Goal: Task Accomplishment & Management: Manage account settings

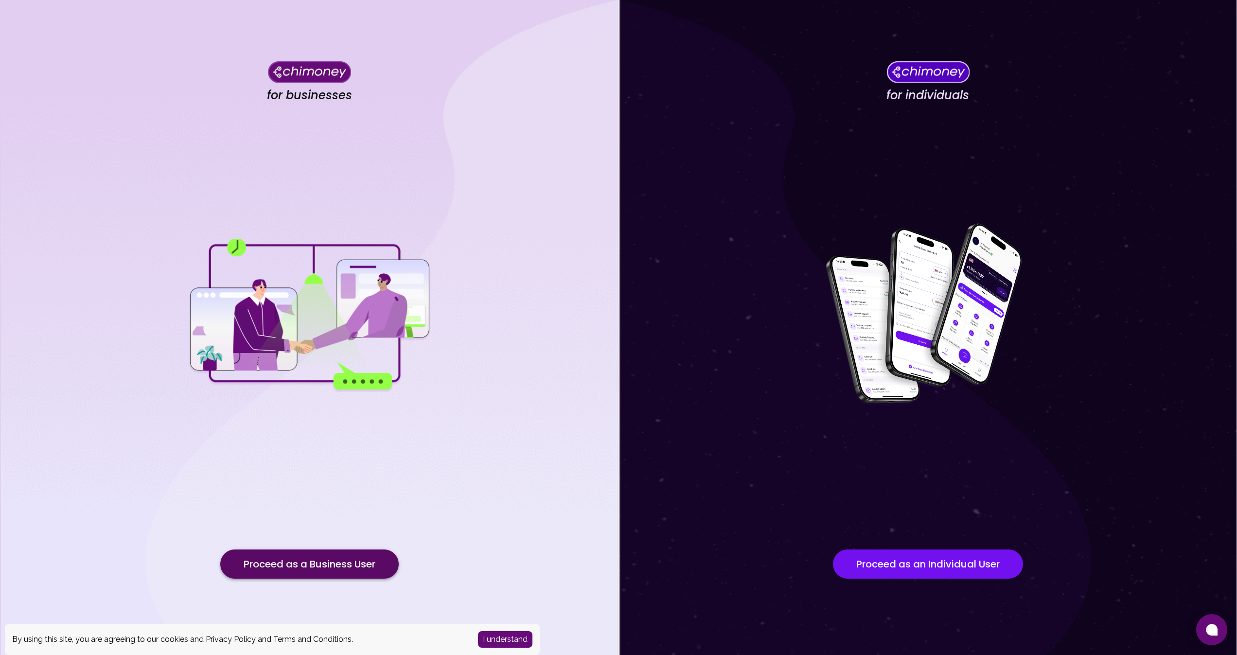
click at [385, 558] on button "Proceed as a Business User" at bounding box center [309, 563] width 178 height 29
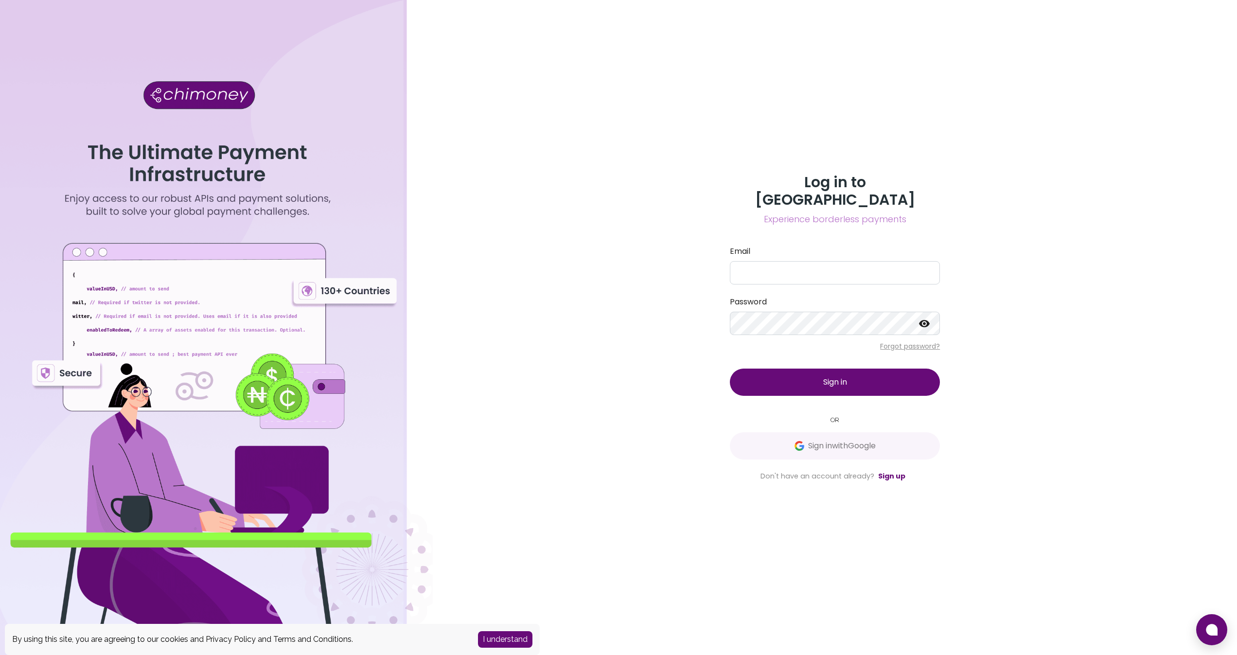
click at [511, 643] on button "I understand" at bounding box center [505, 639] width 54 height 17
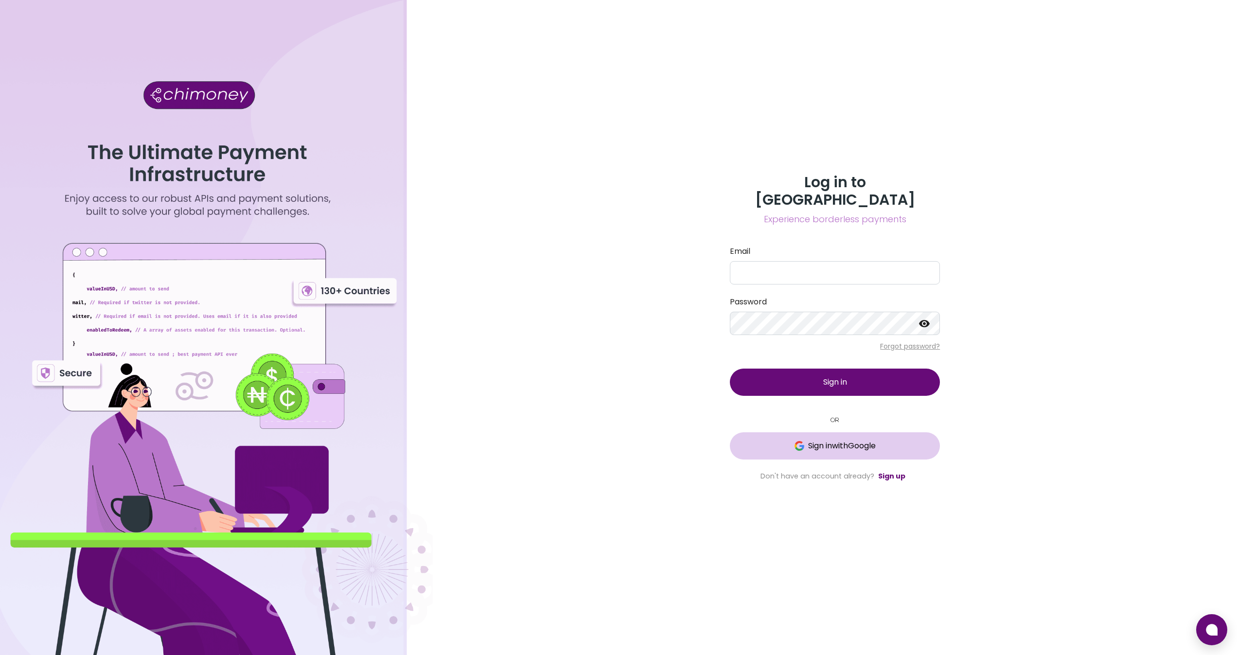
click at [860, 445] on button "Sign in with Google" at bounding box center [835, 445] width 210 height 27
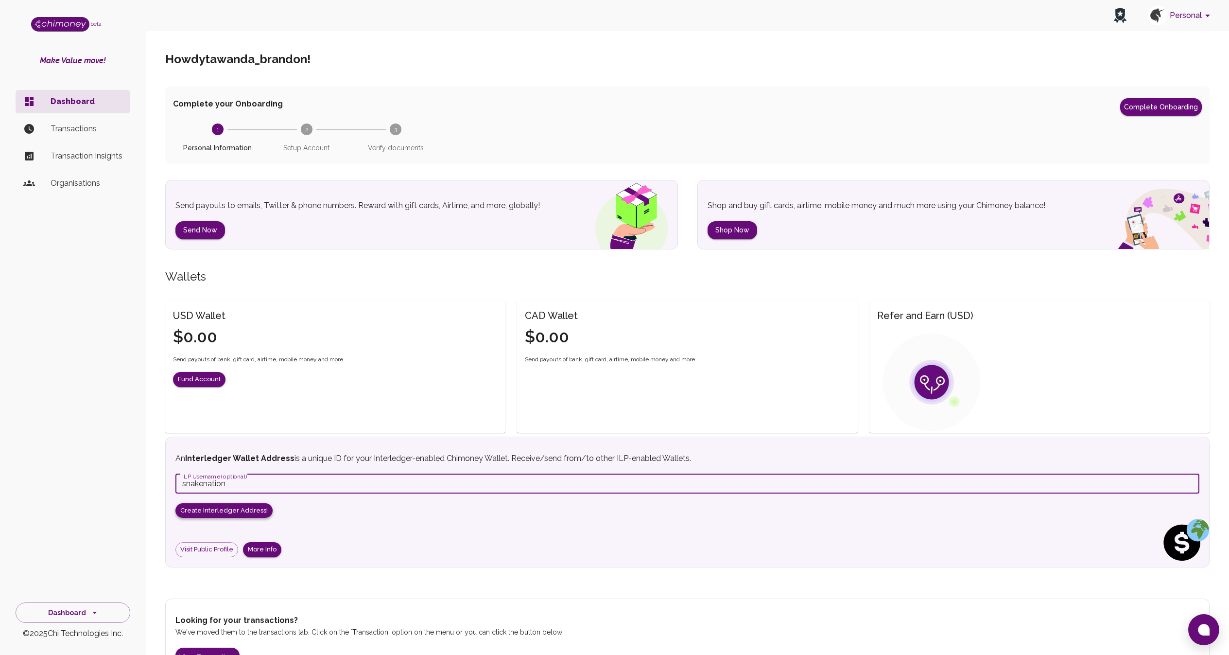
type input "snakenation"
click at [245, 509] on button "Create Interledger Address!" at bounding box center [224, 510] width 97 height 15
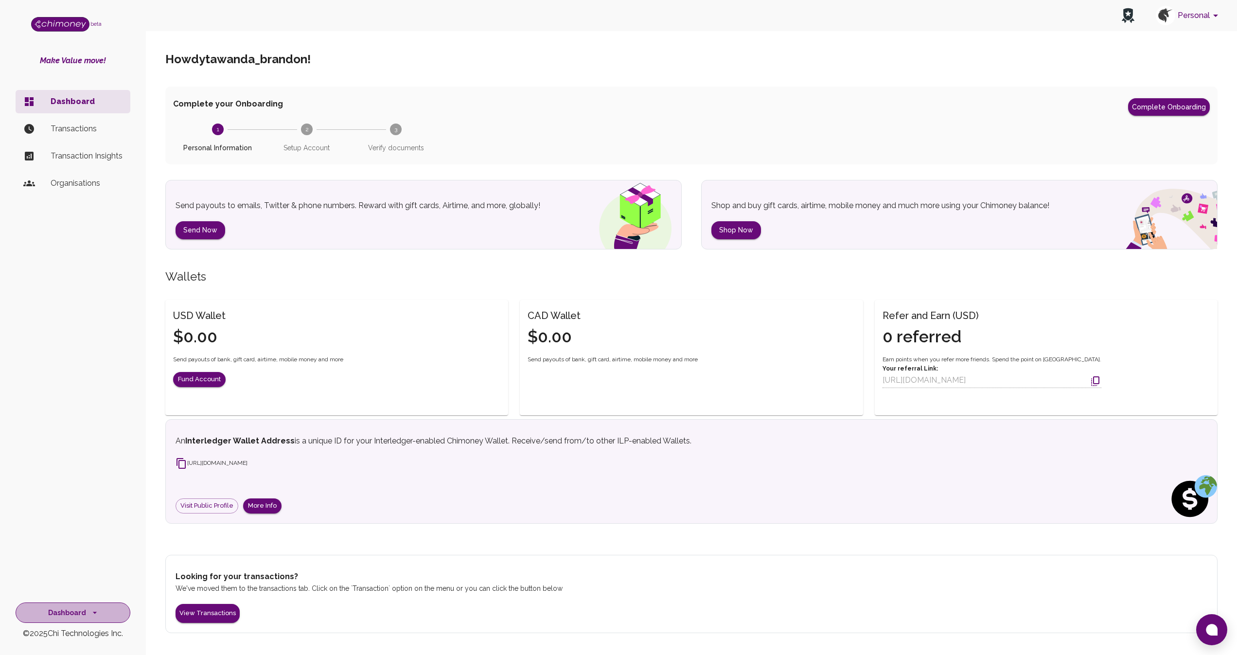
click at [91, 610] on icon "side nav" at bounding box center [95, 613] width 10 height 10
click at [75, 589] on li "Identity Management" at bounding box center [73, 590] width 114 height 23
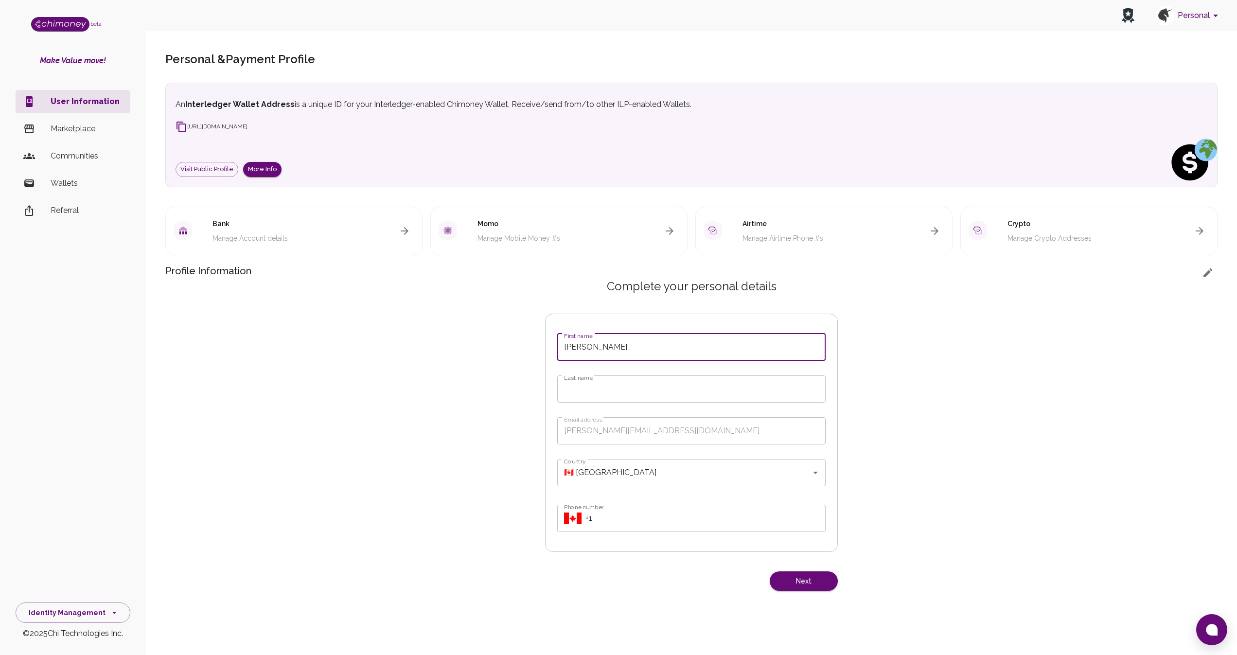
type input "Tawanda"
type input "Brandon"
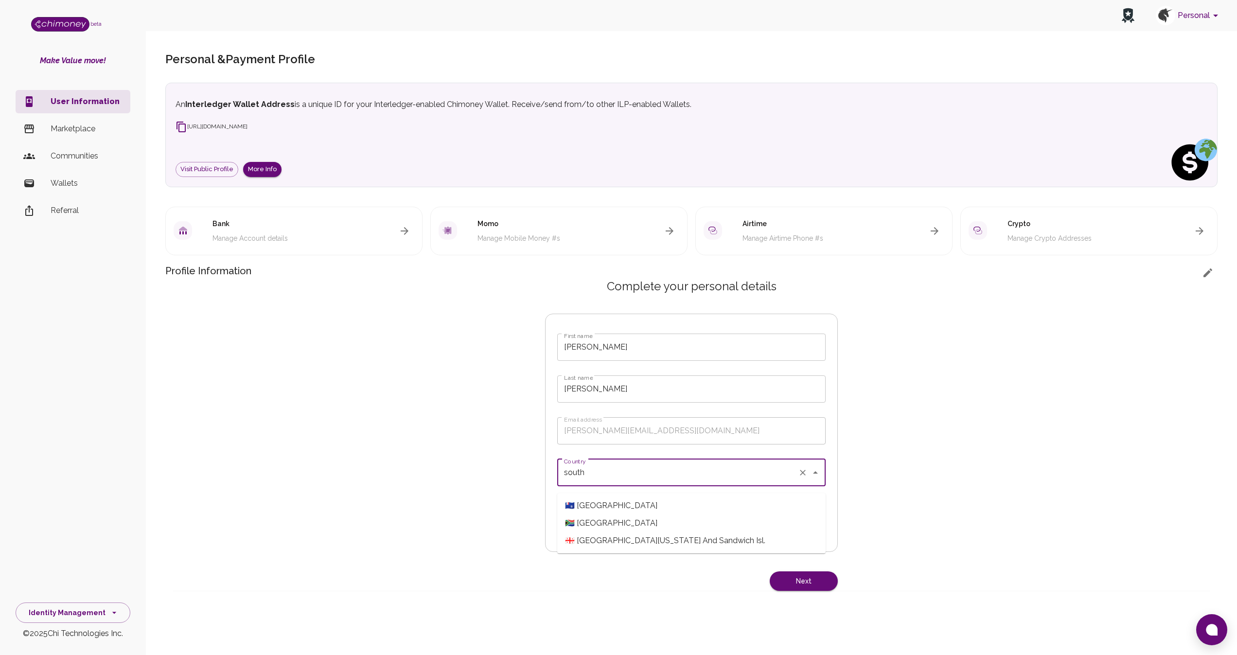
click at [614, 519] on span "🇿🇦 South Africa" at bounding box center [691, 523] width 268 height 18
type input "🇿🇦 South Africa"
click at [615, 528] on input "Phone number" at bounding box center [705, 518] width 240 height 27
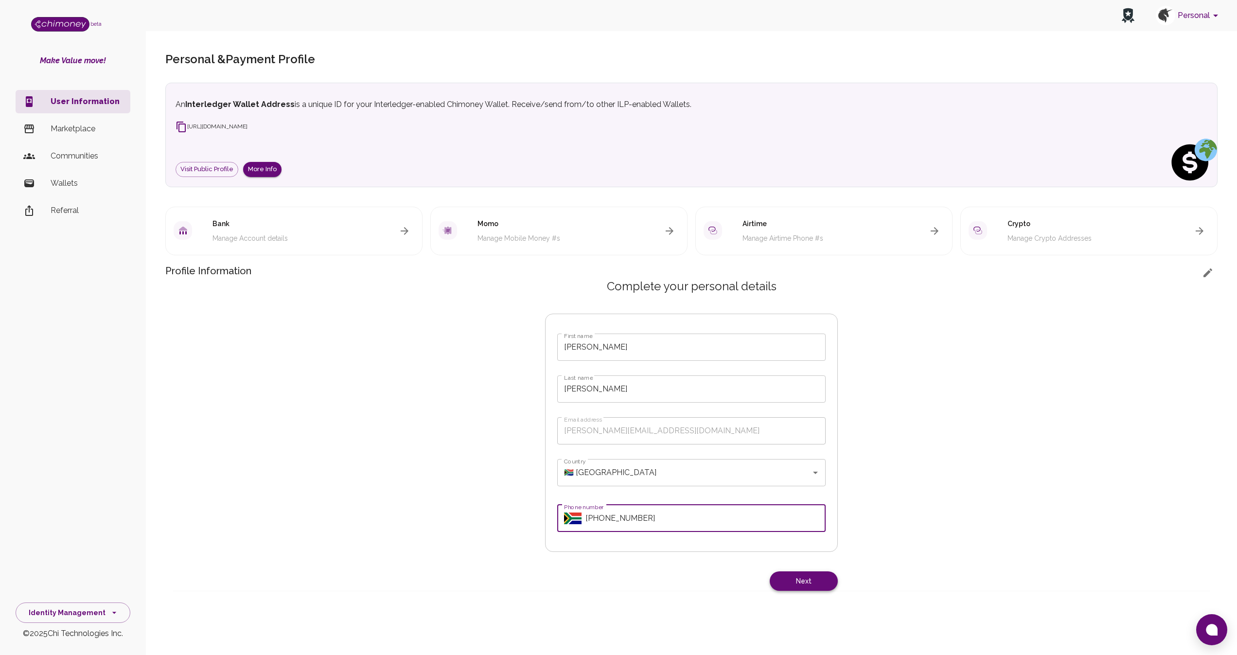
type input "+27 63 226 0104"
click at [789, 583] on button "Next" at bounding box center [804, 581] width 68 height 20
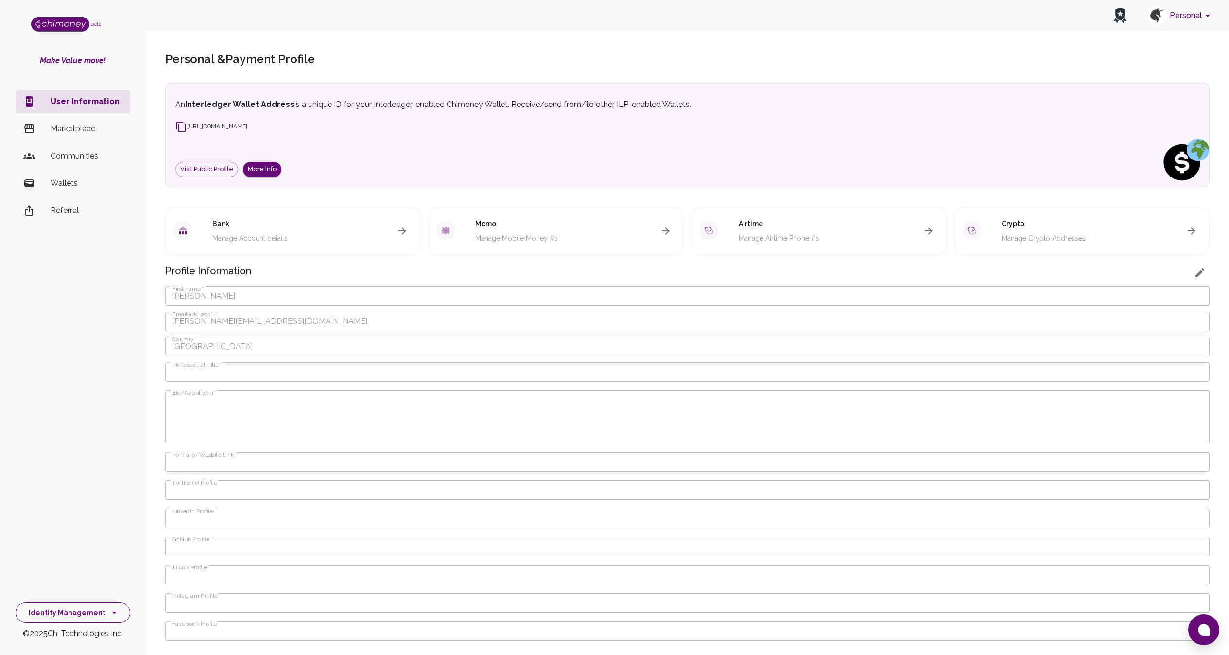
click at [111, 614] on icon "side nav" at bounding box center [114, 613] width 10 height 10
click at [91, 528] on li "Dashboard" at bounding box center [73, 520] width 114 height 23
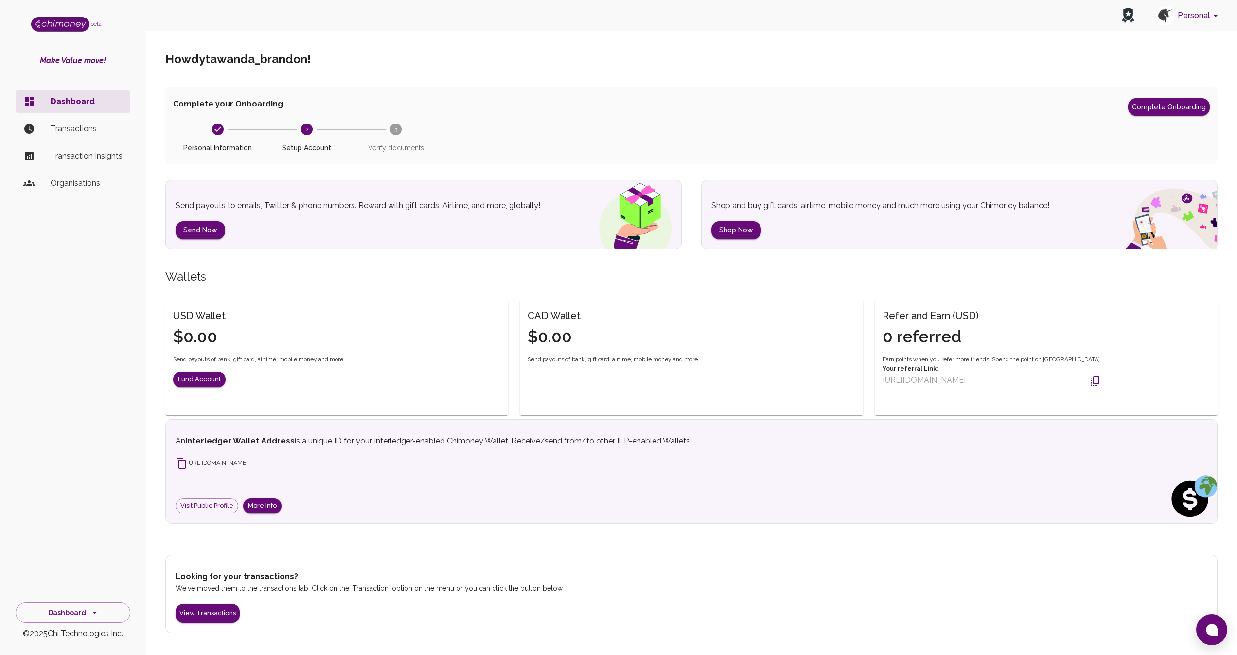
click at [1197, 24] on button "Personal" at bounding box center [1188, 15] width 73 height 25
click at [1111, 88] on li "Personal" at bounding box center [1089, 90] width 263 height 16
click at [1131, 16] on icon at bounding box center [1128, 14] width 10 height 12
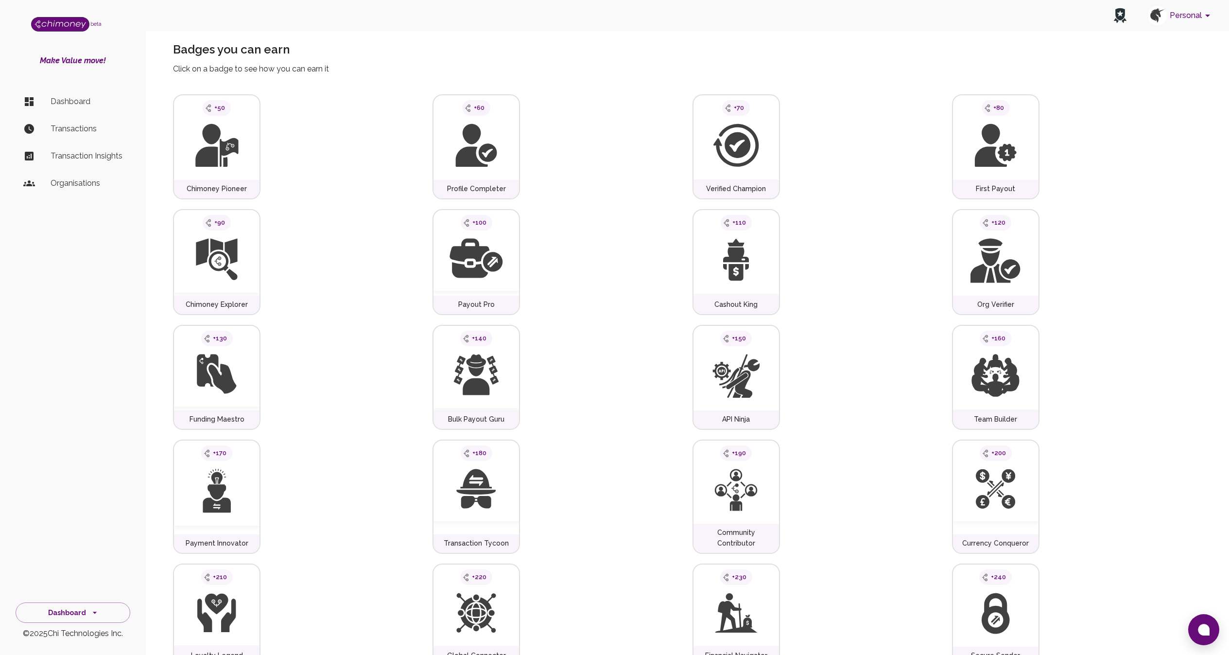
click at [1205, 21] on icon "account of current user" at bounding box center [1208, 16] width 12 height 12
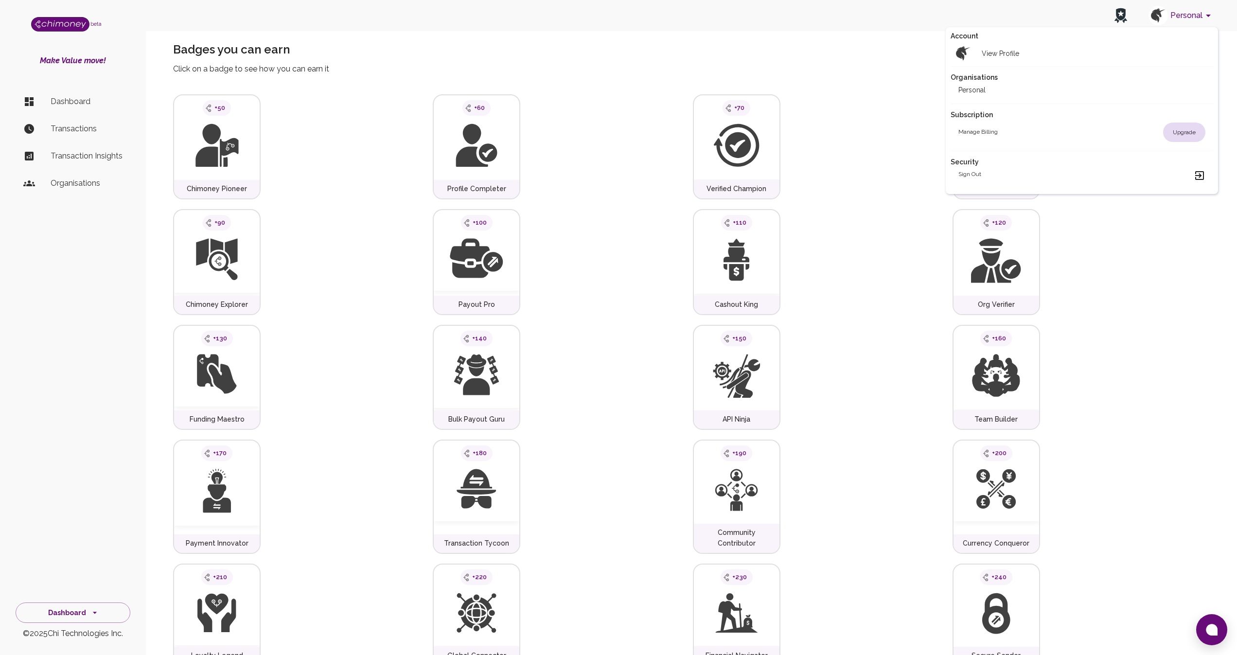
click at [1074, 137] on div "Manage billing Upgrade" at bounding box center [1081, 132] width 247 height 19
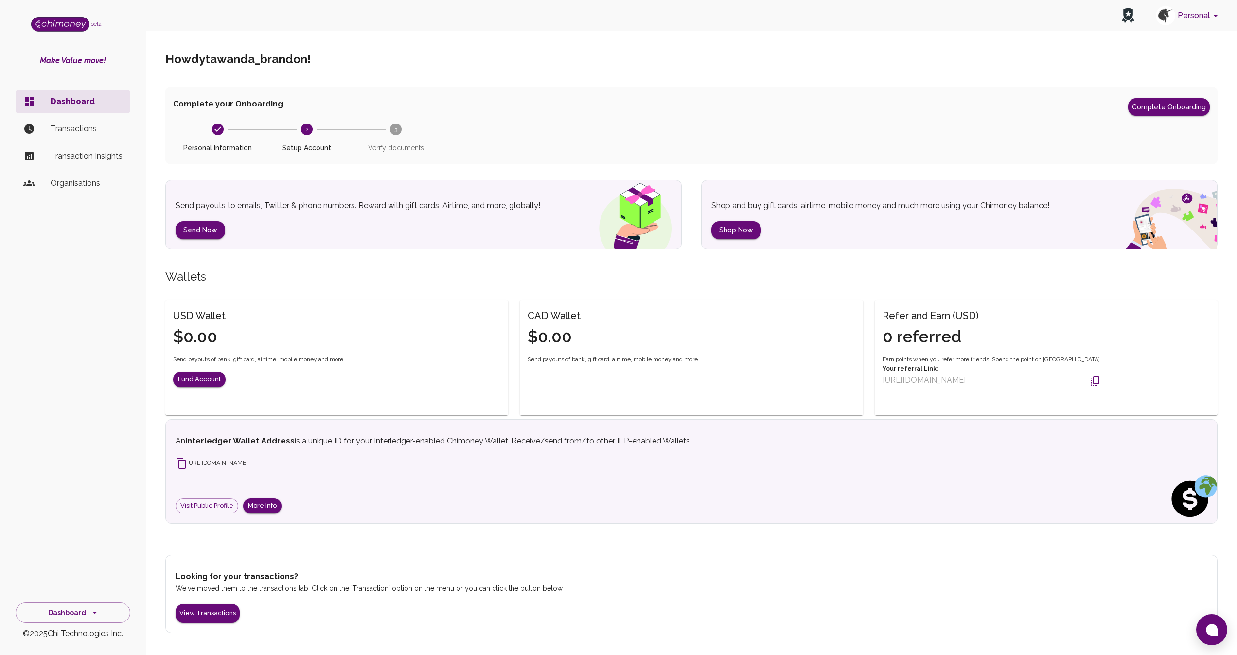
click at [1201, 17] on button "Personal" at bounding box center [1188, 15] width 73 height 25
click at [1158, 176] on div "Sign out" at bounding box center [1088, 176] width 247 height 12
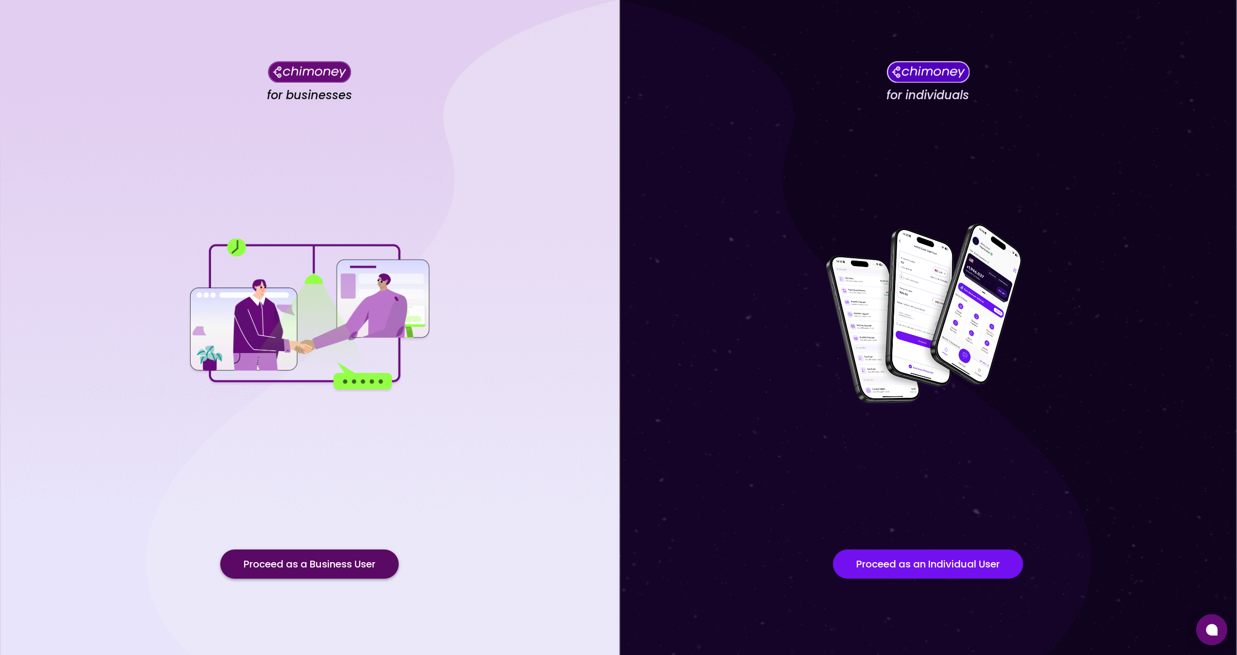
click at [331, 574] on button "Proceed as a Business User" at bounding box center [309, 563] width 178 height 29
